Goal: Check status: Check status

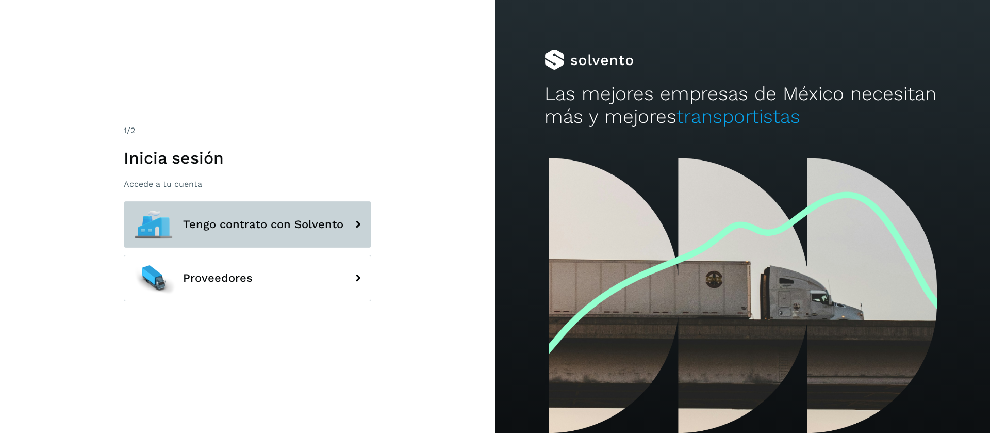
click at [262, 239] on button "Tengo contrato con Solvento" at bounding box center [247, 224] width 247 height 46
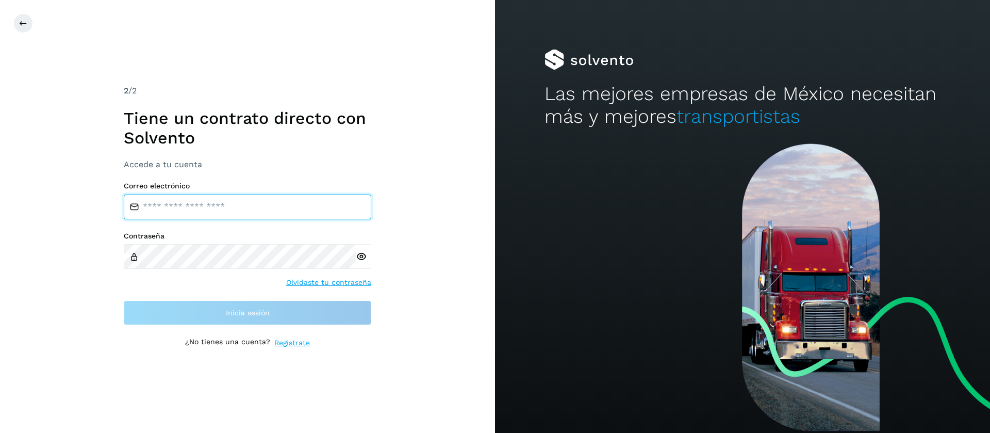
drag, startPoint x: 244, startPoint y: 213, endPoint x: 250, endPoint y: 218, distance: 7.0
click at [245, 213] on input "email" at bounding box center [247, 206] width 247 height 25
type input "**********"
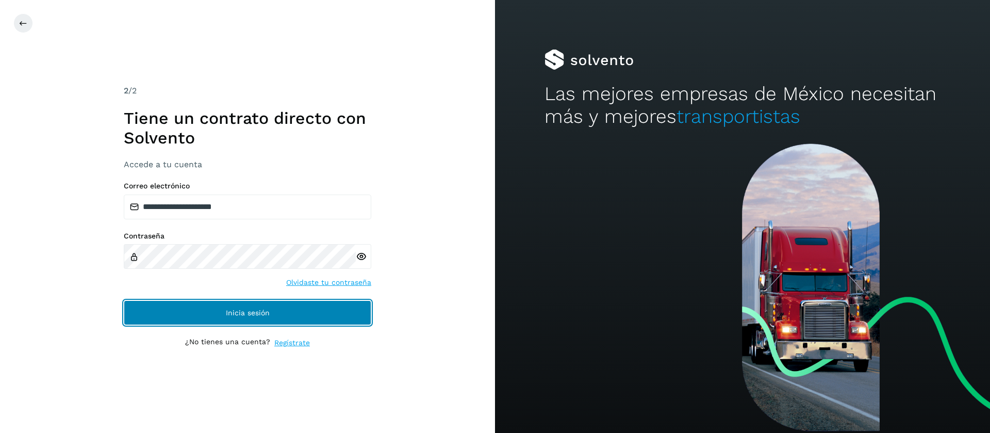
click at [208, 317] on button "Inicia sesión" at bounding box center [247, 312] width 247 height 25
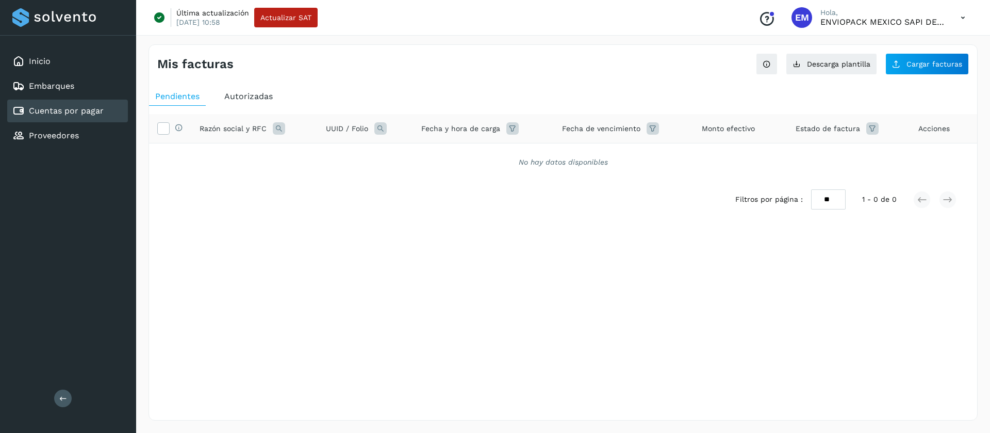
click at [261, 90] on div "Autorizadas" at bounding box center [248, 96] width 61 height 19
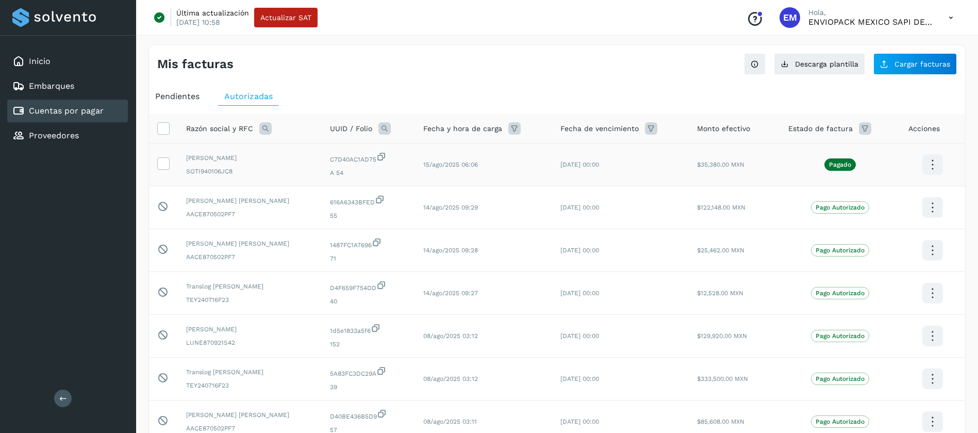
click at [930, 156] on icon at bounding box center [932, 165] width 24 height 24
click at [851, 129] on button "Ver Detalle" at bounding box center [881, 134] width 123 height 20
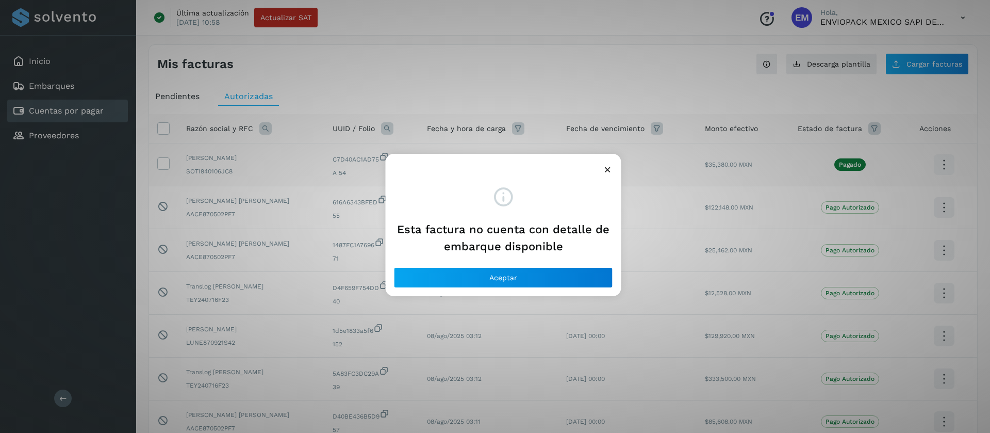
click at [720, 165] on div "Esta factura no cuenta con detalle de embarque disponible Aceptar" at bounding box center [495, 216] width 990 height 433
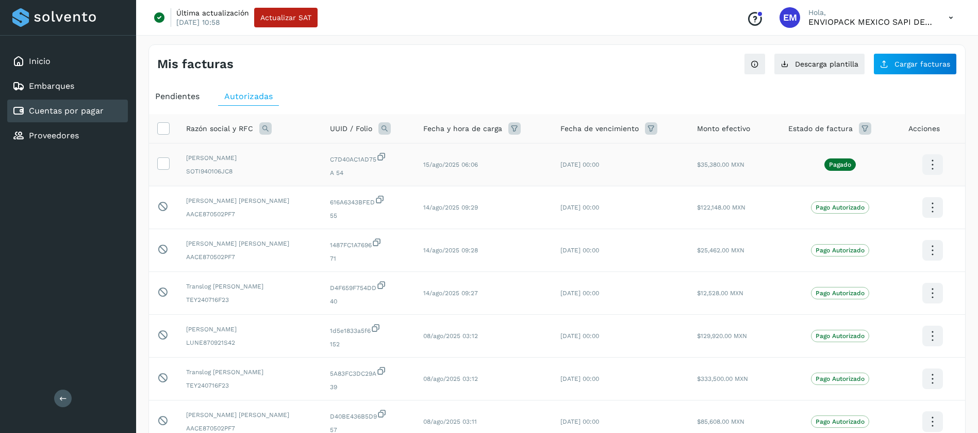
click at [748, 161] on td "$35,380.00 MXN" at bounding box center [734, 164] width 91 height 43
click at [848, 162] on p "Pagado" at bounding box center [840, 164] width 22 height 7
